Goal: Find specific page/section: Find specific page/section

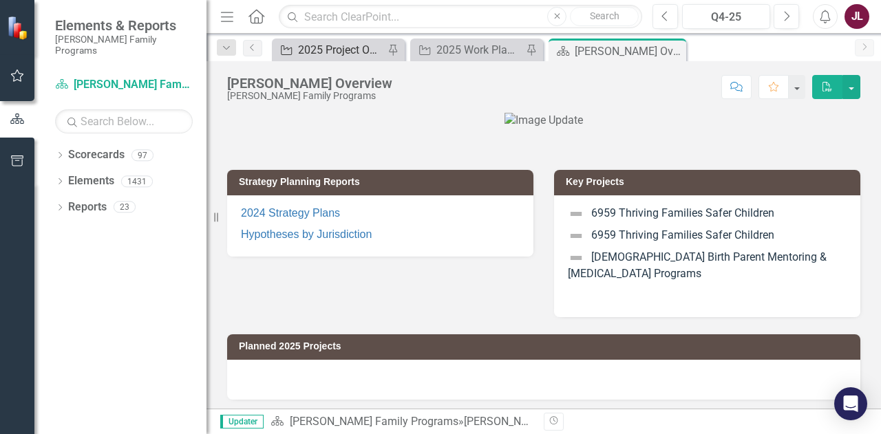
click at [317, 47] on div "2025 Project Overview" at bounding box center [341, 49] width 86 height 17
